Goal: Register for event/course

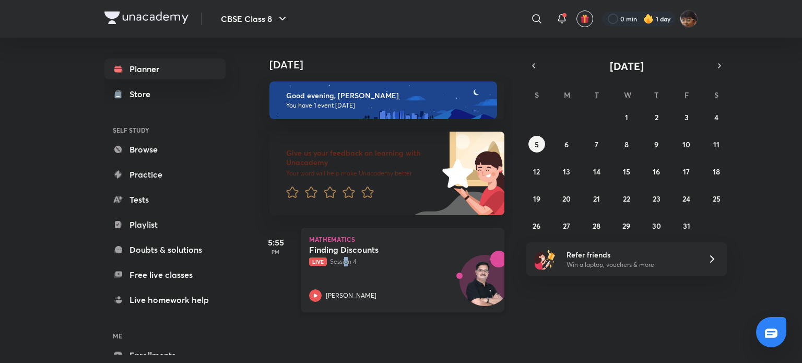
click at [346, 266] on div "Finding Discounts Live Session 4 [PERSON_NAME]" at bounding box center [391, 272] width 164 height 57
click at [570, 141] on button "6" at bounding box center [566, 144] width 17 height 17
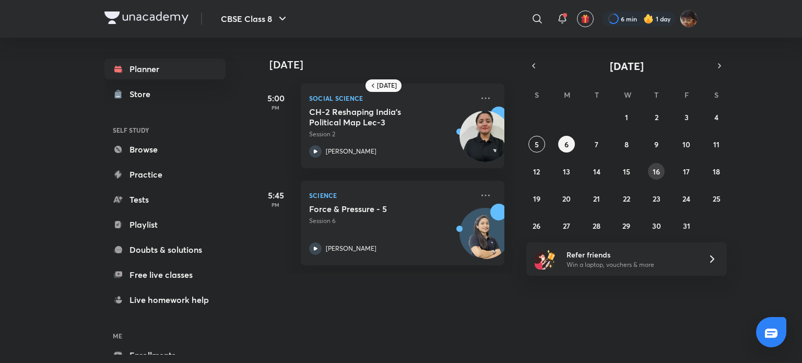
drag, startPoint x: 660, startPoint y: 172, endPoint x: 647, endPoint y: 172, distance: 13.0
click at [659, 172] on button "16" at bounding box center [656, 171] width 17 height 17
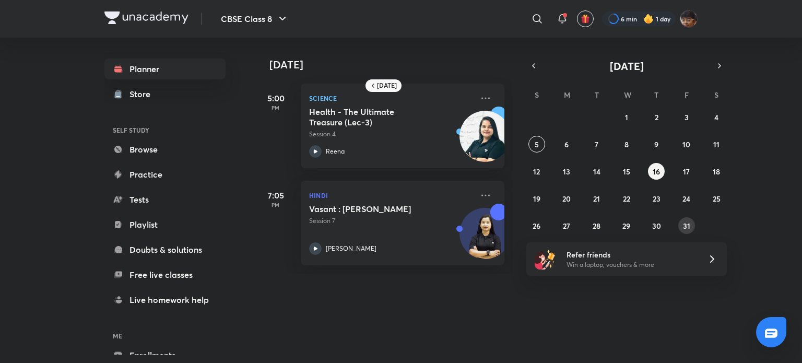
click at [681, 227] on button "31" at bounding box center [686, 225] width 17 height 17
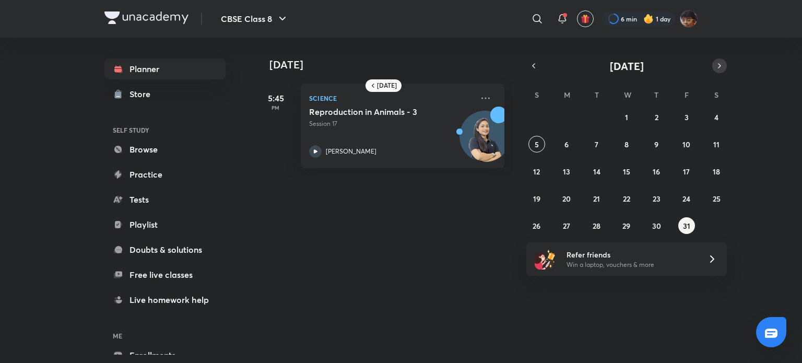
click at [716, 71] on button "button" at bounding box center [719, 65] width 15 height 15
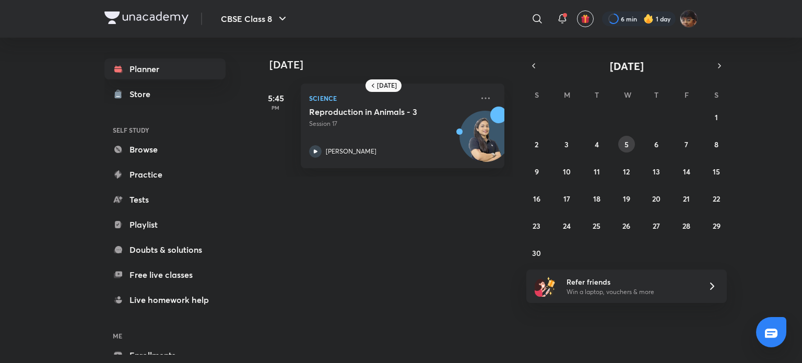
click at [619, 146] on button "5" at bounding box center [626, 144] width 17 height 17
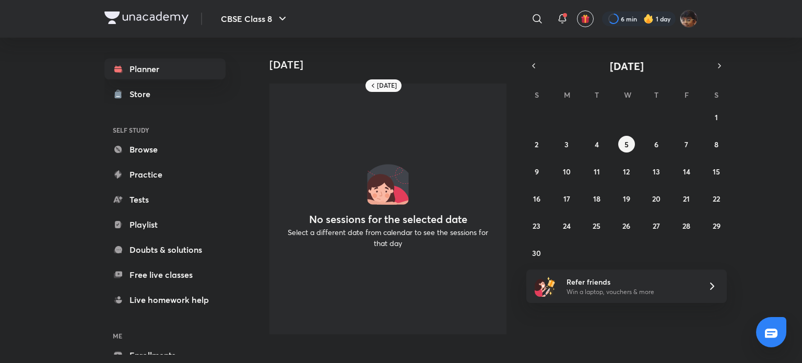
click at [605, 143] on div "26 27 28 29 30 31 1 2 3 4 5 6 7 8 9 10 11 12 13 14 15 16 17 18 19 20 21 22 23 2…" at bounding box center [626, 185] width 200 height 152
click at [576, 150] on div "26 27 28 29 30 31 1 2 3 4 5 6 7 8 9 10 11 12 13 14 15 16 17 18 19 20 21 22 23 2…" at bounding box center [626, 185] width 200 height 152
click at [564, 155] on div "26 27 28 29 30 31 1 2 3 4 5 6 7 8 9 10 11 12 13 14 15 16 17 18 19 20 21 22 23 2…" at bounding box center [626, 185] width 200 height 152
click at [556, 144] on div "26 27 28 29 30 31 1 2 3 4 5 6 7 8 9 10 11 12 13 14 15 16 17 18 19 20 21 22 23 2…" at bounding box center [626, 185] width 200 height 152
click at [731, 116] on div "5 November No sessions for the selected date Select a different date from calen…" at bounding box center [527, 190] width 545 height 305
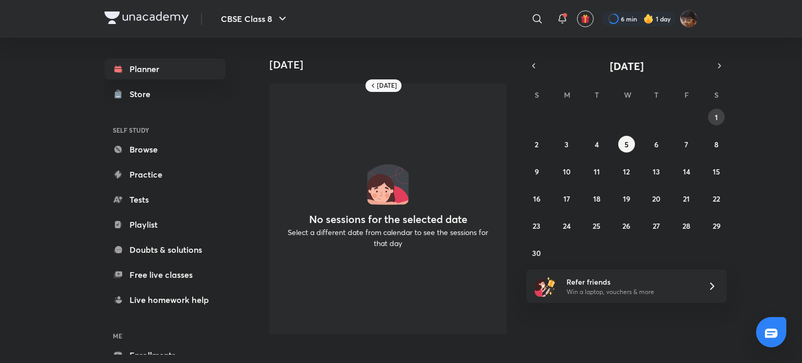
click at [721, 120] on button "1" at bounding box center [716, 117] width 17 height 17
click at [614, 197] on div "26 27 28 29 30 31 1 2 3 4 5 6 7 8 9 10 11 12 13 14 15 16 17 18 19 20 21 22 23 2…" at bounding box center [626, 185] width 200 height 152
click at [623, 194] on abbr "19" at bounding box center [626, 199] width 7 height 10
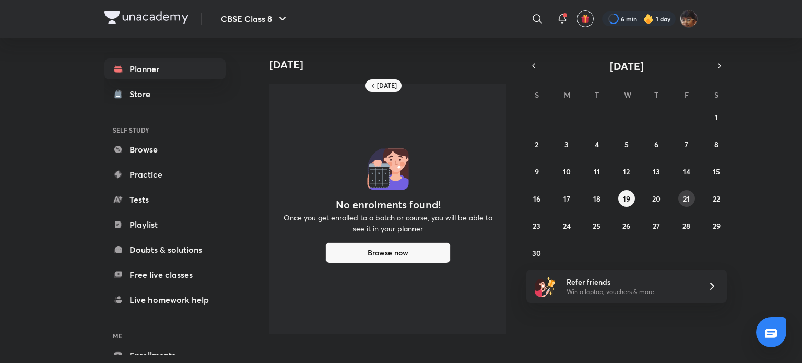
drag, startPoint x: 680, startPoint y: 206, endPoint x: 589, endPoint y: 213, distance: 91.1
click at [678, 206] on div "26 27 28 29 30 31 1 2 3 4 5 6 7 8 9 10 11 12 13 14 15 16 17 18 19 20 21 22 23 2…" at bounding box center [626, 185] width 200 height 152
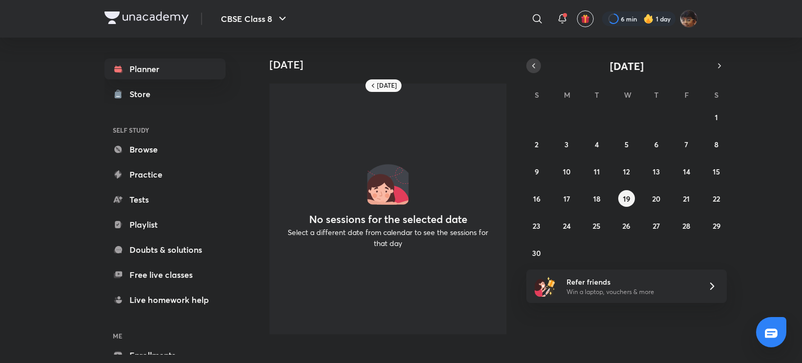
click at [527, 68] on button "button" at bounding box center [533, 65] width 15 height 15
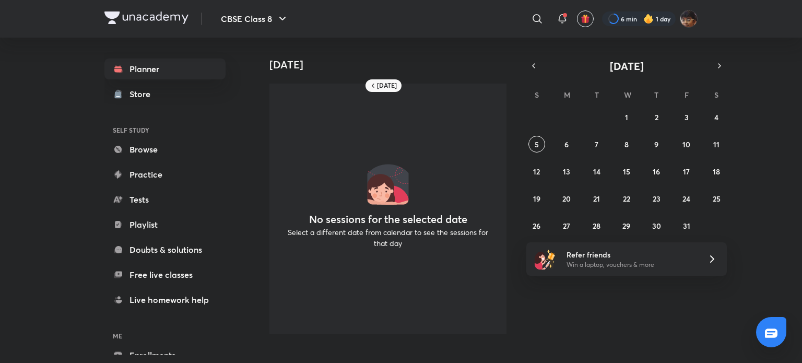
click at [579, 161] on div "28 29 30 1 2 3 4 5 6 7 8 9 10 11 12 13 14 15 16 17 18 19 20 21 22 23 24 25 26 2…" at bounding box center [626, 171] width 200 height 125
click at [560, 27] on div at bounding box center [562, 18] width 21 height 21
click at [560, 25] on icon at bounding box center [562, 19] width 13 height 13
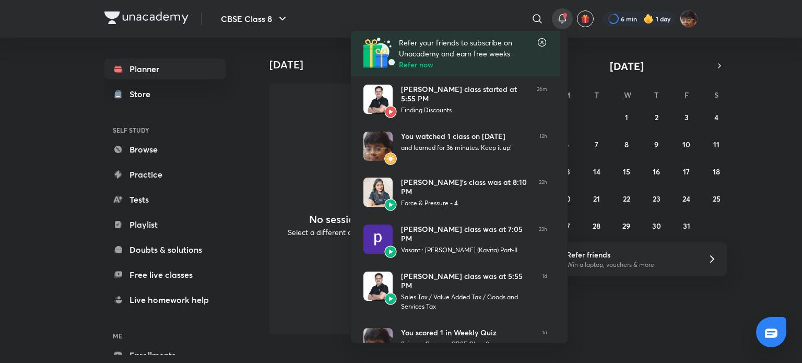
click at [563, 28] on div at bounding box center [401, 181] width 802 height 363
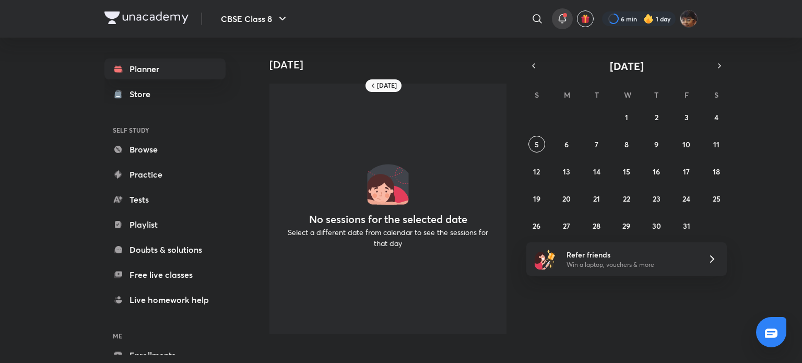
click at [559, 18] on icon at bounding box center [561, 18] width 7 height 6
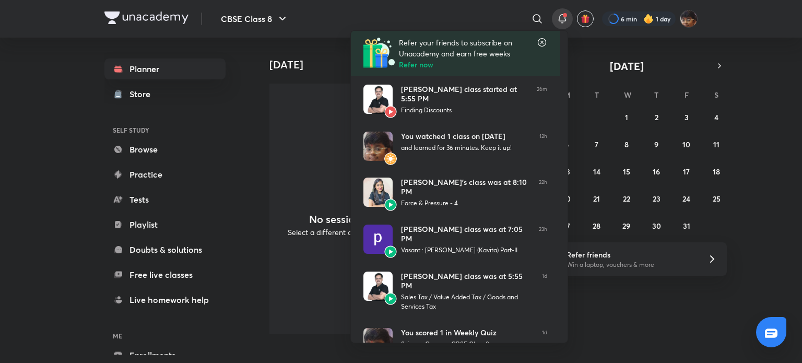
click at [559, 18] on div at bounding box center [401, 181] width 802 height 363
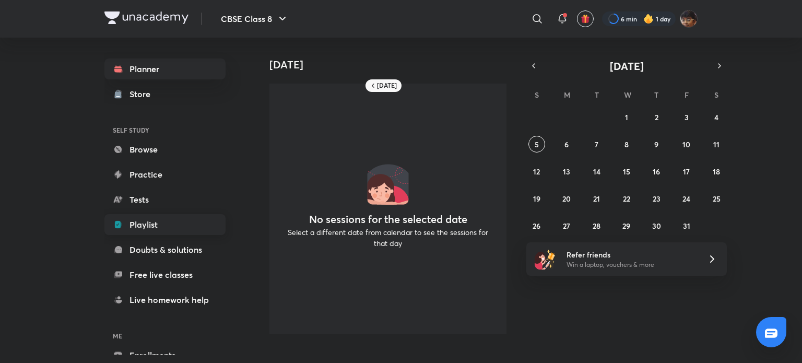
click at [140, 222] on link "Playlist" at bounding box center [164, 224] width 121 height 21
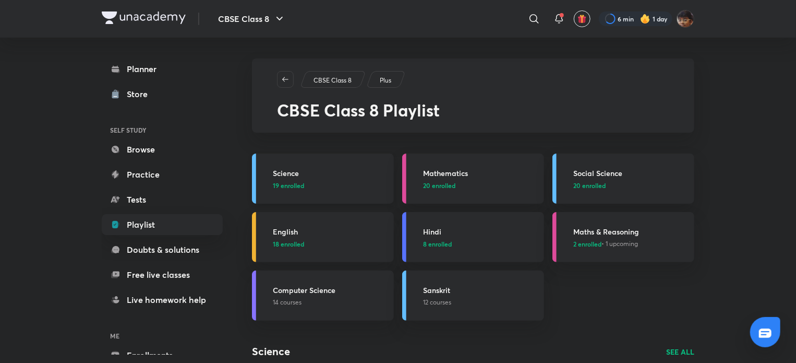
click at [316, 195] on link "Science 19 enrolled" at bounding box center [323, 178] width 142 height 50
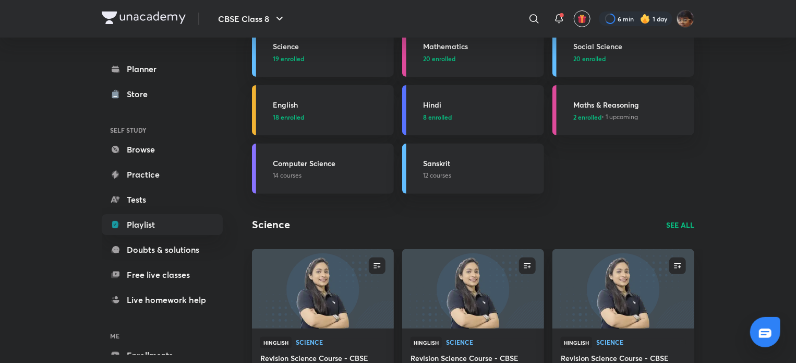
scroll to position [209, 0]
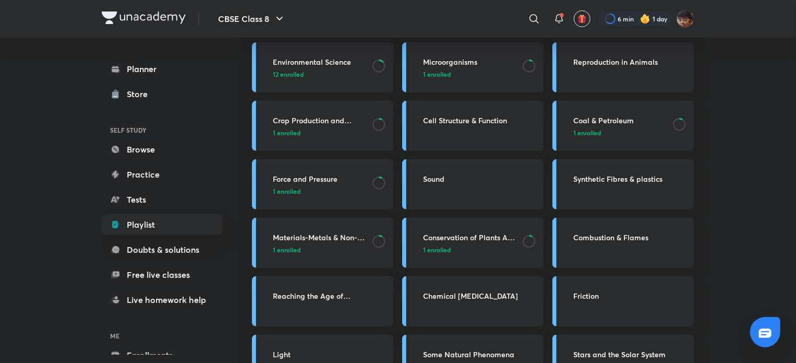
scroll to position [209, 0]
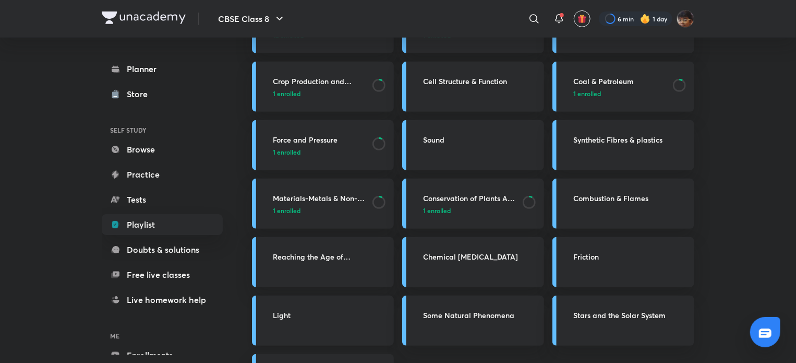
click at [347, 315] on h3 "Light" at bounding box center [330, 314] width 115 height 11
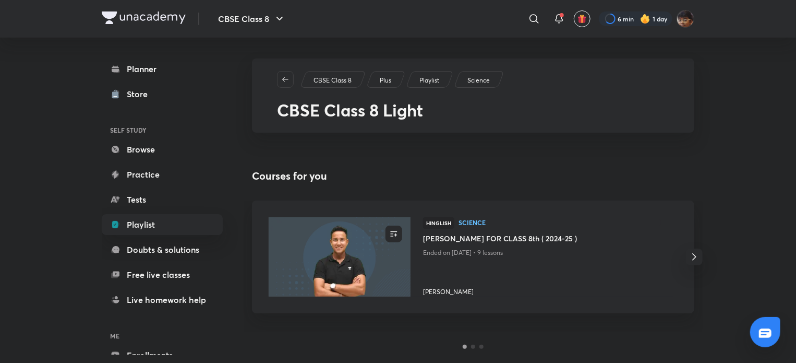
click at [701, 259] on span "button" at bounding box center [694, 257] width 17 height 13
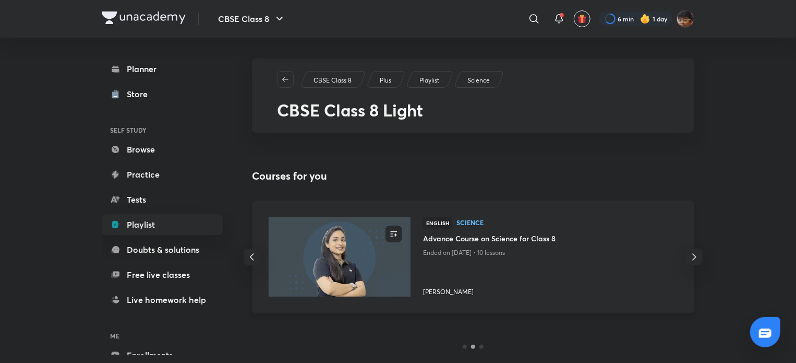
click at [321, 261] on img at bounding box center [339, 257] width 145 height 81
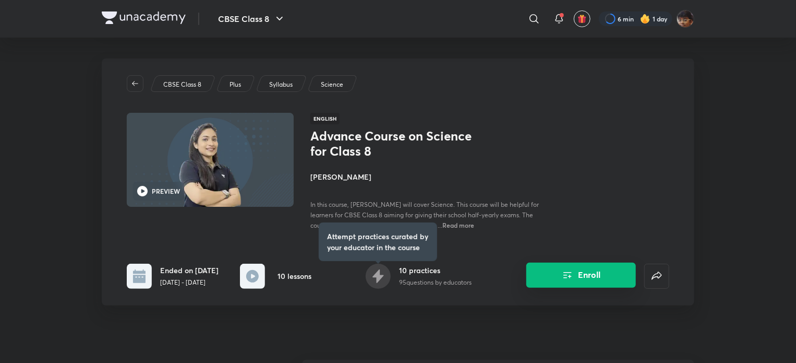
click at [612, 285] on button "Enroll" at bounding box center [582, 275] width 110 height 25
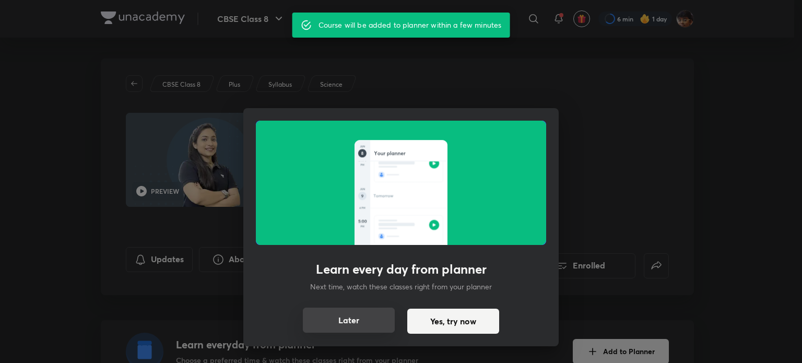
click at [344, 316] on button "Later" at bounding box center [349, 319] width 92 height 25
